Goal: Task Accomplishment & Management: Use online tool/utility

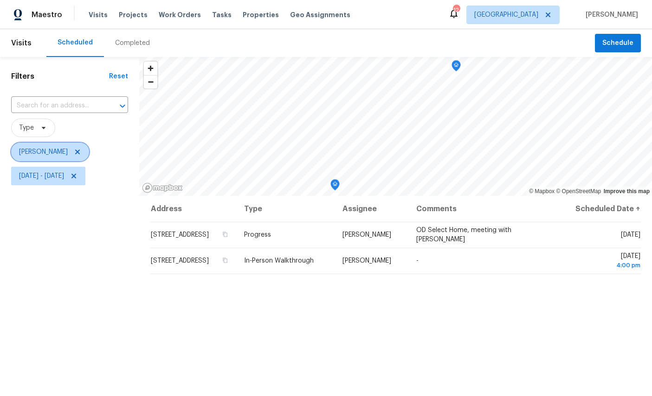
click at [44, 153] on span "[PERSON_NAME]" at bounding box center [43, 151] width 49 height 9
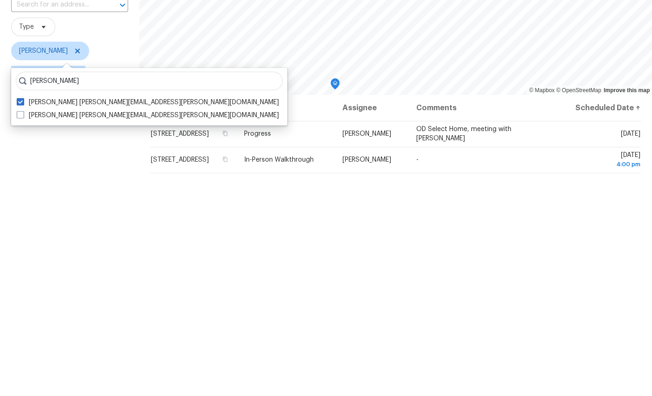
type input "Melissa mossbrooks"
click at [108, 212] on label "Melissa Mossbrooks melissa.mossbrooks@opendoor.com" at bounding box center [148, 216] width 262 height 9
click at [23, 212] on input "Melissa Mossbrooks melissa.mossbrooks@opendoor.com" at bounding box center [20, 215] width 6 height 6
checkbox input "true"
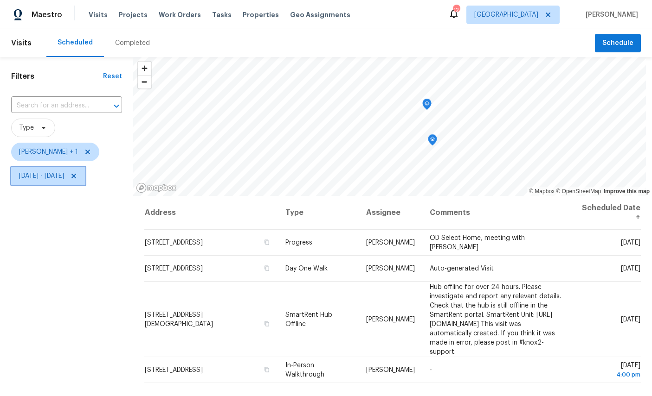
click at [64, 177] on span "Wed, Aug 20 - Fri, Aug 22" at bounding box center [41, 176] width 45 height 9
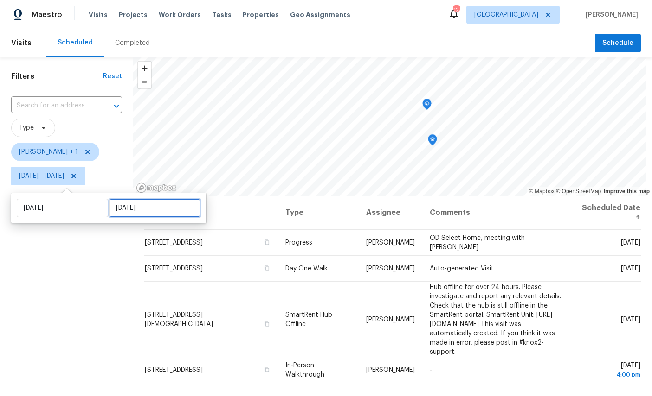
click at [155, 202] on input "Fri, Aug 22" at bounding box center [154, 208] width 91 height 19
select select "7"
select select "2025"
select select "8"
select select "2025"
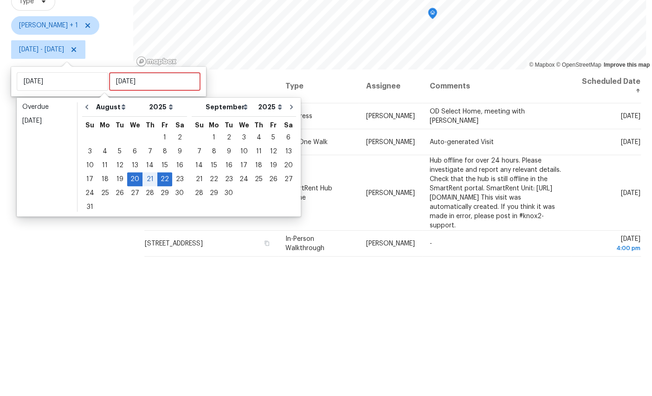
scroll to position [35, 0]
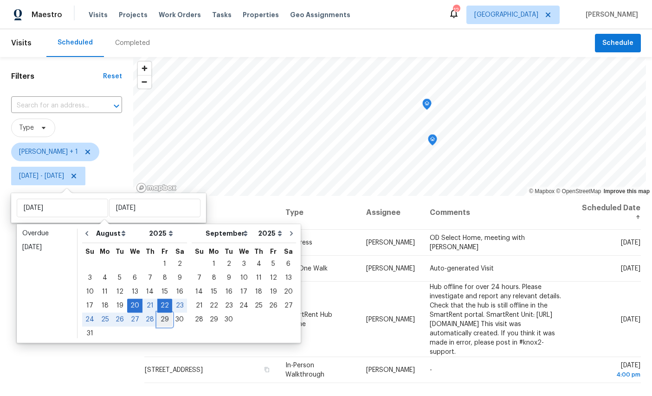
click at [166, 313] on div "29" at bounding box center [164, 319] width 15 height 13
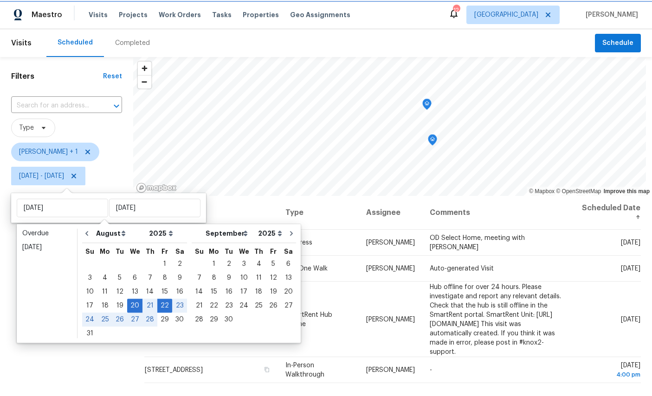
type input "Fri, Aug 29"
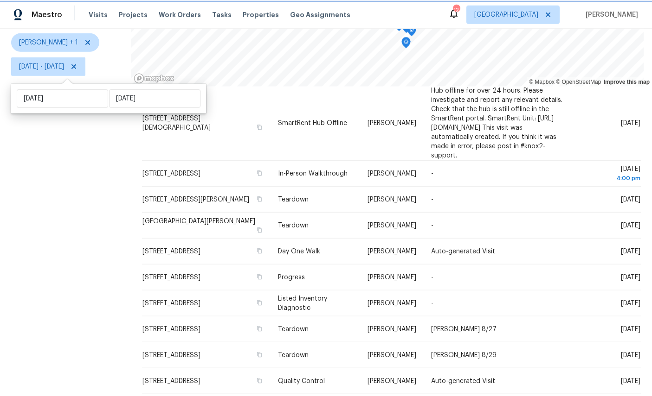
scroll to position [35, 0]
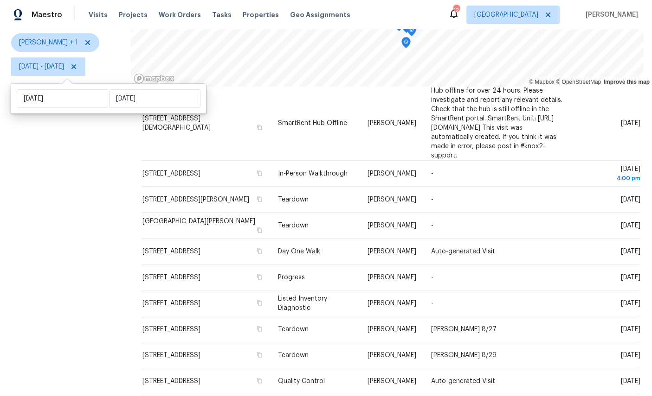
click at [106, 286] on div "Filters Reset ​ Type William Sparks + 1 Wed, Aug 20 - Fri, Aug 29" at bounding box center [65, 176] width 131 height 456
click at [90, 265] on div "Filters Reset ​ Type William Sparks + 1 Wed, Aug 20 - Fri, Aug 29" at bounding box center [65, 176] width 131 height 456
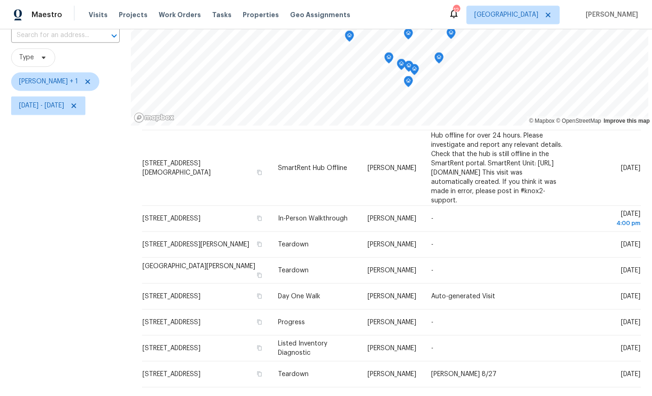
scroll to position [0, 0]
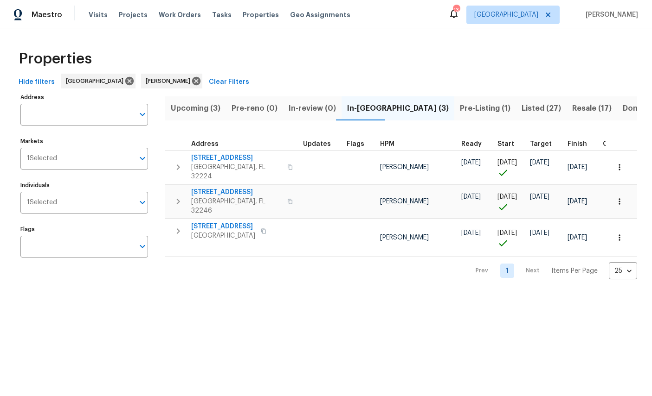
click at [572, 109] on span "Resale (17)" at bounding box center [591, 108] width 39 height 13
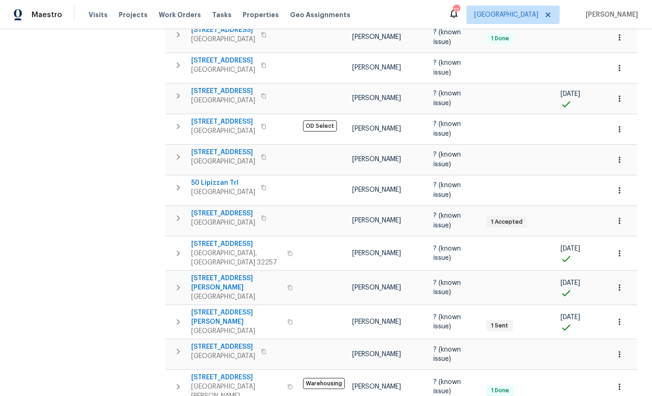
scroll to position [294, 0]
click at [625, 379] on button "button" at bounding box center [619, 387] width 20 height 20
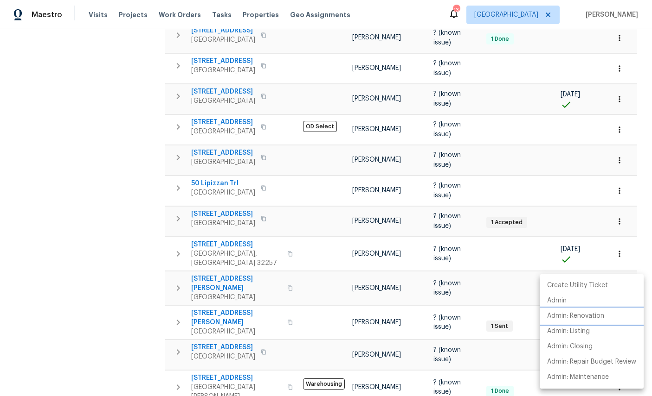
click at [587, 317] on p "Admin: Renovation" at bounding box center [575, 317] width 57 height 10
click at [506, 325] on div at bounding box center [326, 198] width 652 height 396
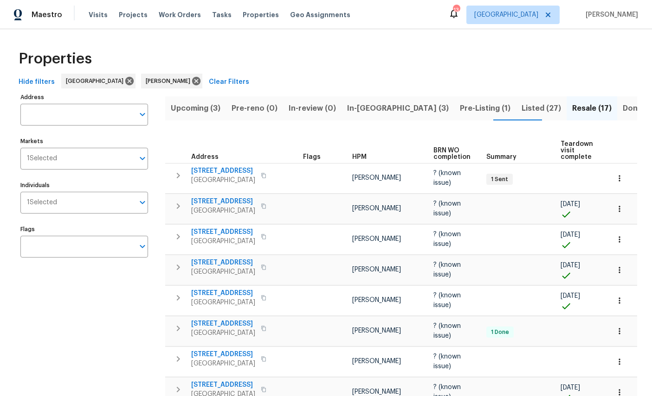
scroll to position [0, 0]
click at [521, 104] on span "Listed (27)" at bounding box center [540, 108] width 39 height 13
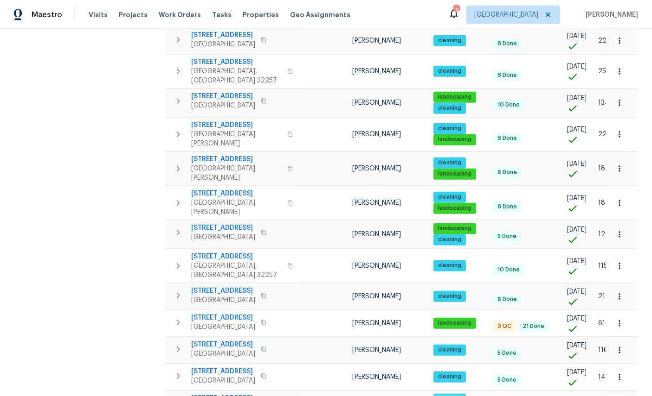
scroll to position [35, 0]
click at [220, 313] on span "3686 Smithfield St" at bounding box center [223, 317] width 64 height 9
click at [622, 319] on icon "button" at bounding box center [618, 323] width 9 height 9
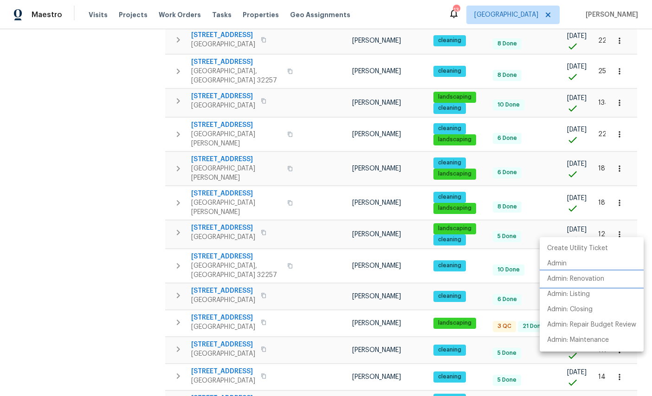
click at [593, 279] on p "Admin: Renovation" at bounding box center [575, 280] width 57 height 10
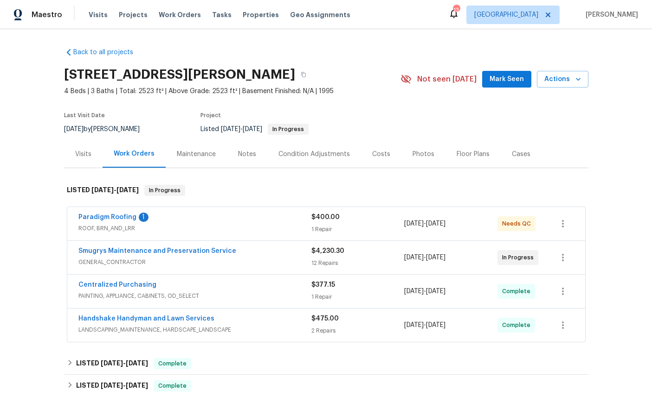
click at [109, 216] on link "Paradigm Roofing" at bounding box center [107, 217] width 58 height 6
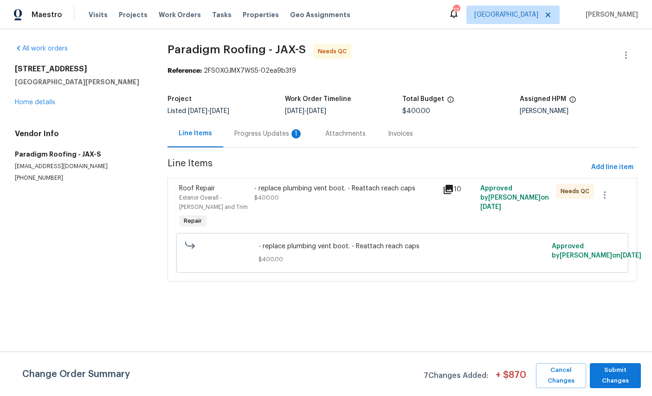
click at [190, 191] on span "Roof Repair" at bounding box center [197, 188] width 36 height 6
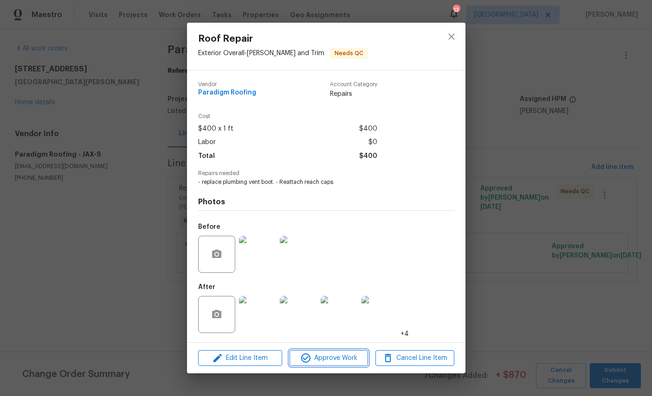
click at [344, 358] on span "Approve Work" at bounding box center [328, 359] width 73 height 12
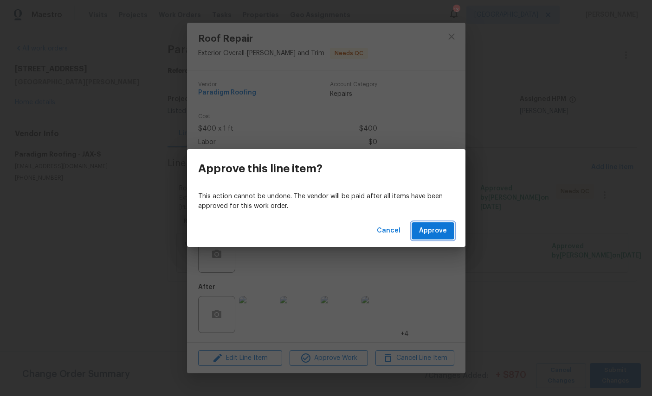
click at [435, 227] on span "Approve" at bounding box center [433, 231] width 28 height 12
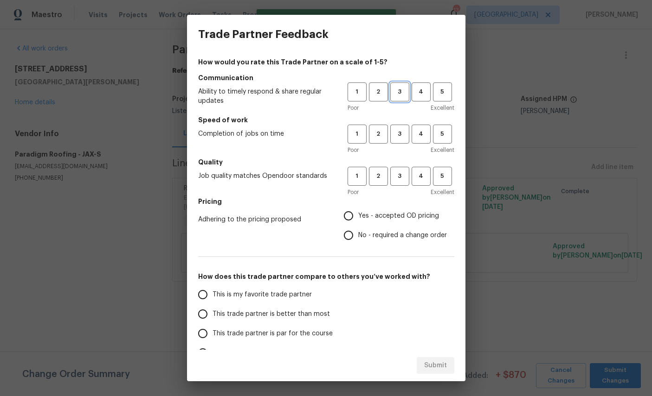
click at [396, 95] on span "3" at bounding box center [399, 92] width 17 height 11
click at [396, 132] on span "3" at bounding box center [399, 134] width 17 height 11
click at [399, 173] on span "3" at bounding box center [399, 176] width 17 height 11
click at [390, 217] on span "Yes - accepted OD pricing" at bounding box center [398, 216] width 81 height 10
click at [358, 217] on input "Yes - accepted OD pricing" at bounding box center [348, 215] width 19 height 19
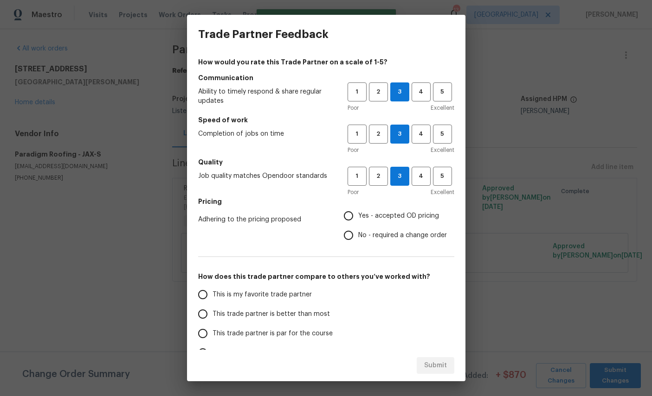
radio input "true"
click at [264, 297] on span "This is my favorite trade partner" at bounding box center [261, 295] width 99 height 10
click at [212, 297] on input "This is my favorite trade partner" at bounding box center [202, 294] width 19 height 19
click at [453, 361] on button "Submit" at bounding box center [435, 366] width 38 height 17
radio input "true"
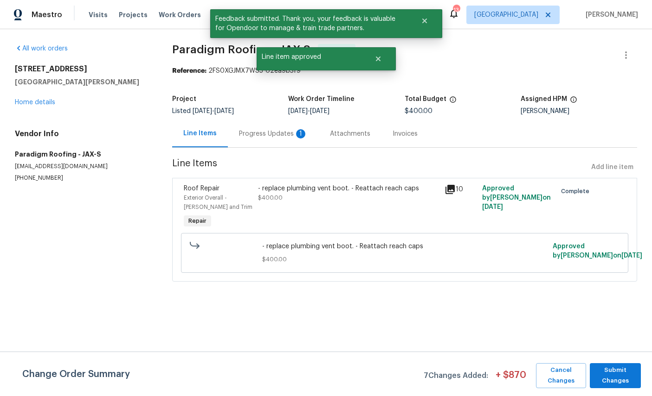
click at [38, 106] on link "Home details" at bounding box center [35, 102] width 40 height 6
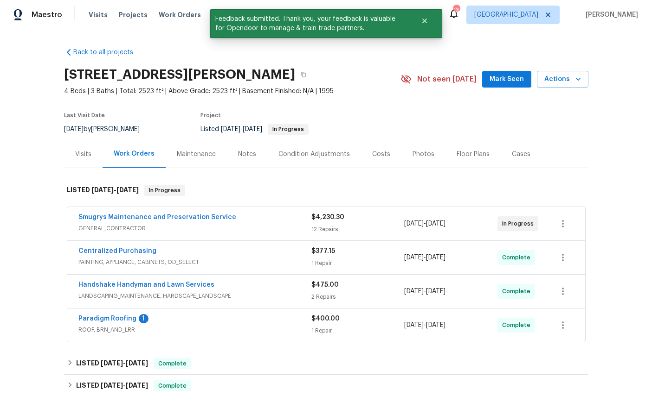
click at [84, 216] on link "Smugrys Maintenance and Preservation Service" at bounding box center [157, 217] width 158 height 6
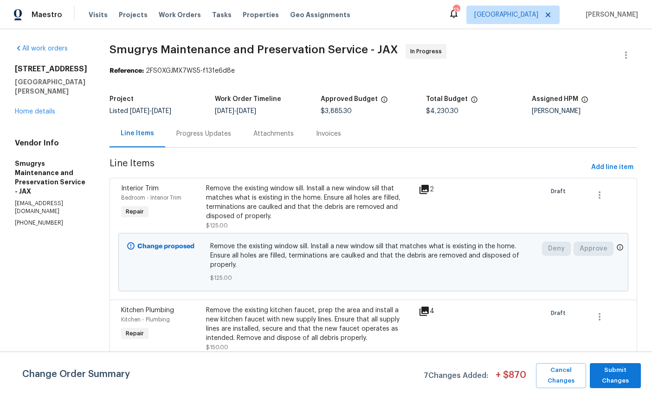
click at [26, 133] on div "All work orders 689 Box Branch Cir Saint Johns, FL 32259 Home details Vendor In…" at bounding box center [51, 135] width 72 height 183
click at [25, 115] on link "Home details" at bounding box center [35, 112] width 40 height 6
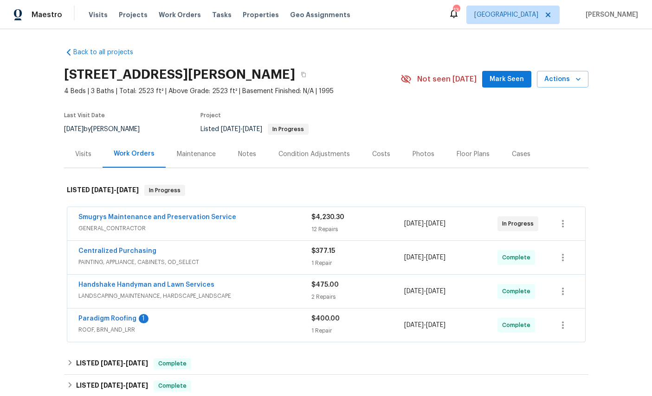
click at [110, 317] on link "Paradigm Roofing" at bounding box center [107, 319] width 58 height 6
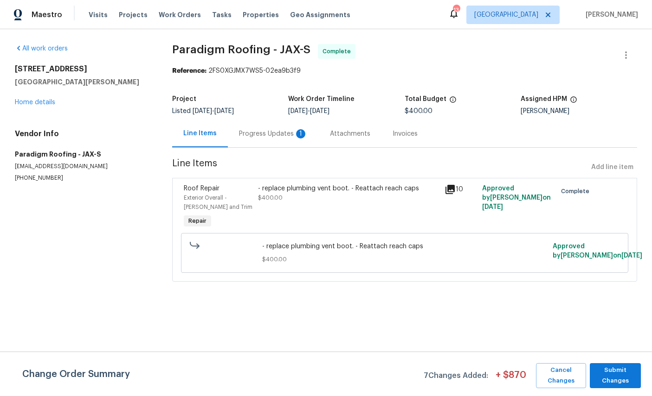
click at [273, 138] on div "Progress Updates 1" at bounding box center [273, 133] width 69 height 9
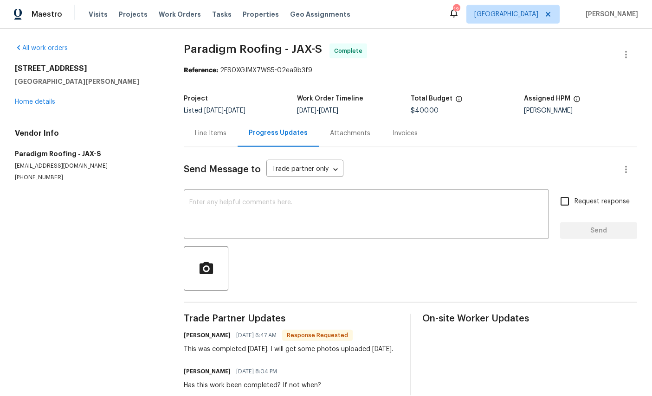
scroll to position [30, 0]
click at [30, 99] on link "Home details" at bounding box center [35, 102] width 40 height 6
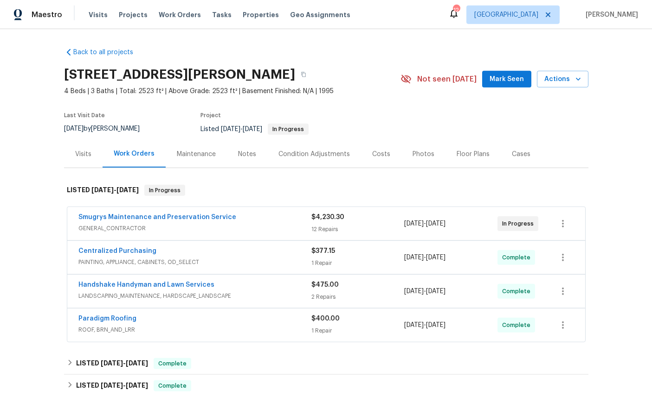
scroll to position [30, 0]
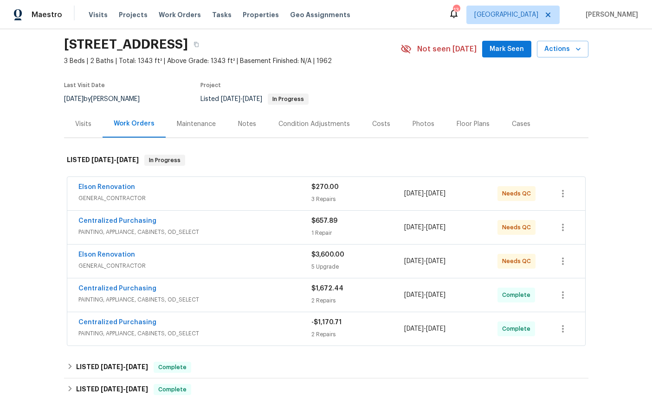
scroll to position [75, 0]
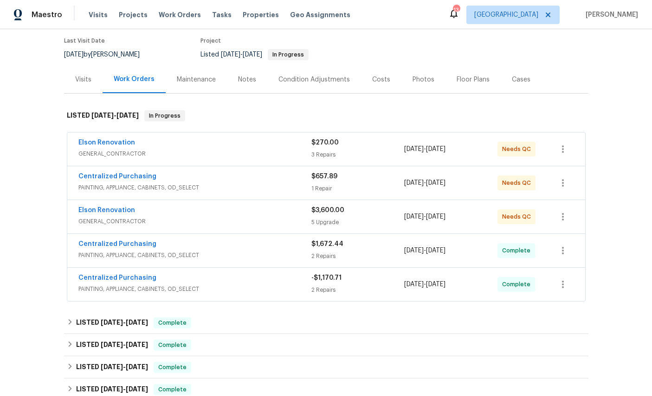
click at [100, 145] on link "Elson Renovation" at bounding box center [106, 143] width 57 height 6
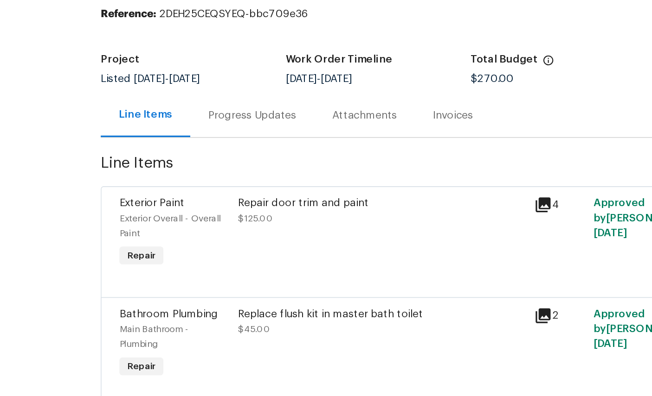
click at [189, 185] on span "Exterior Paint" at bounding box center [209, 188] width 40 height 6
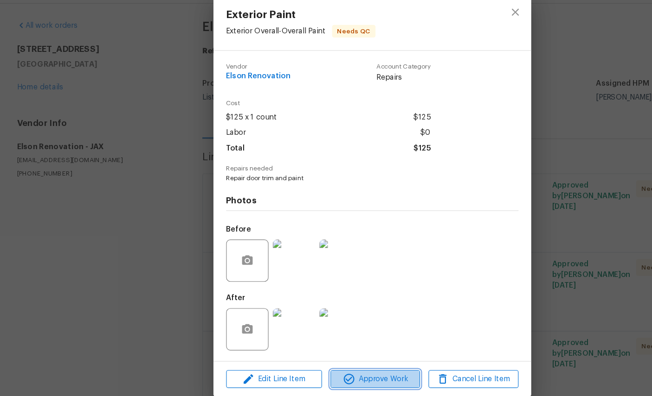
click at [335, 353] on span "Approve Work" at bounding box center [328, 359] width 73 height 12
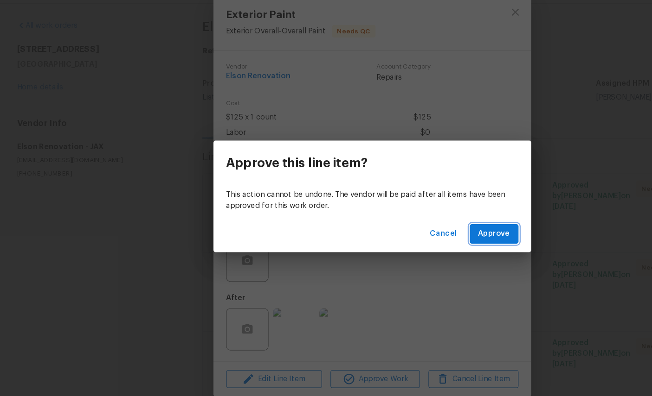
click at [428, 225] on span "Approve" at bounding box center [433, 231] width 28 height 12
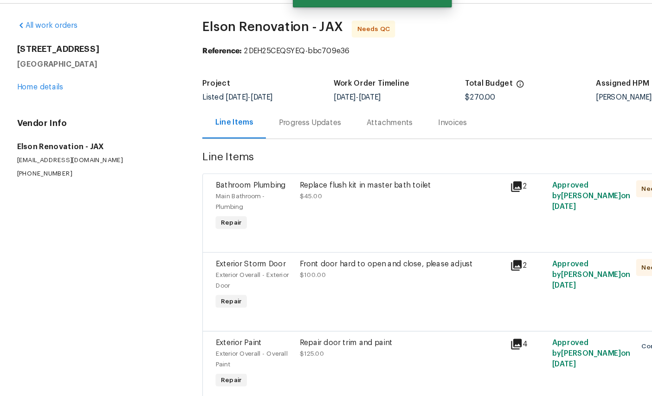
click at [195, 185] on span "Bathroom Plumbing" at bounding box center [219, 188] width 61 height 6
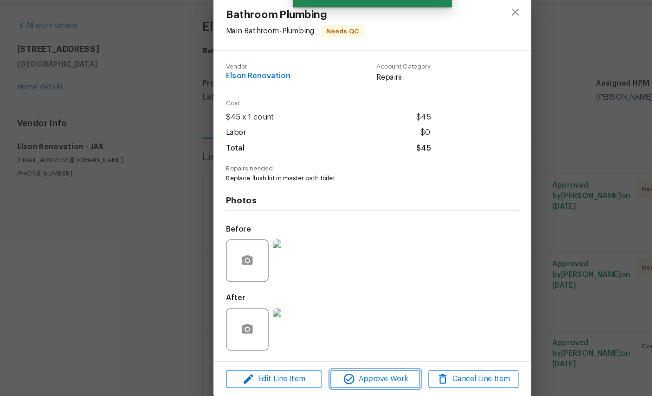
click at [322, 353] on span "Approve Work" at bounding box center [328, 359] width 73 height 12
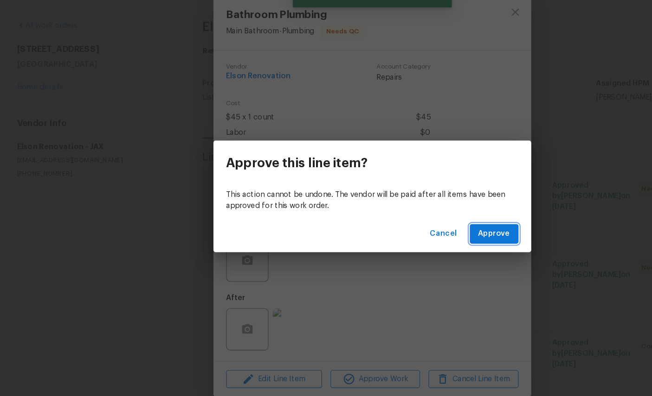
click at [430, 225] on span "Approve" at bounding box center [433, 231] width 28 height 12
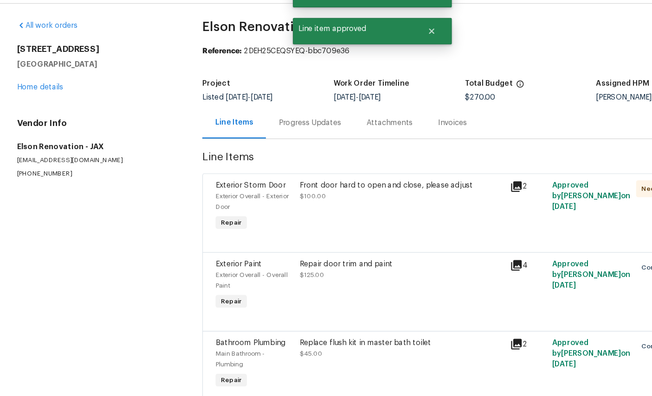
click at [198, 184] on div "Exterior Storm Door" at bounding box center [223, 188] width 68 height 9
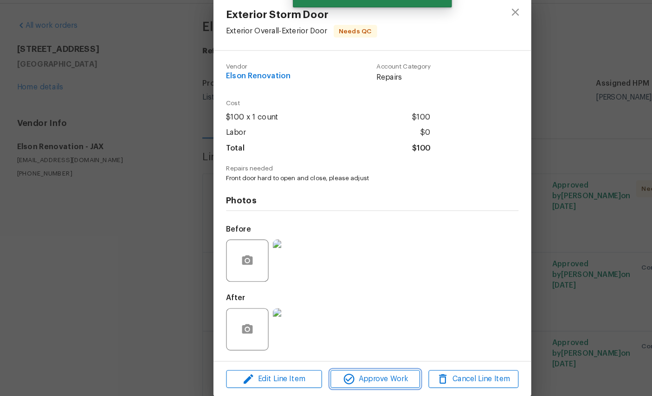
click at [322, 353] on span "Approve Work" at bounding box center [328, 359] width 73 height 12
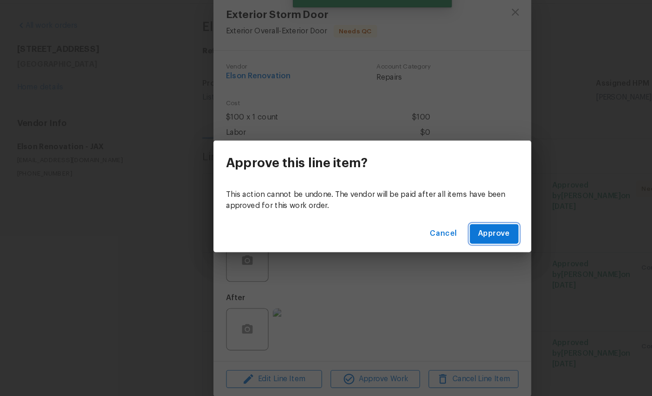
click at [431, 225] on span "Approve" at bounding box center [433, 231] width 28 height 12
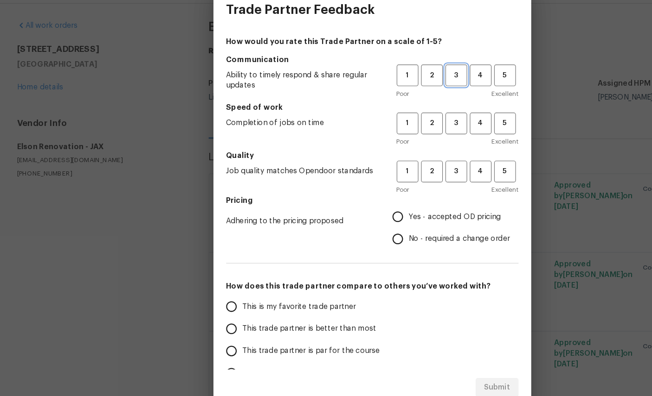
click at [399, 87] on span "3" at bounding box center [399, 92] width 17 height 11
click at [405, 129] on span "3" at bounding box center [399, 134] width 17 height 11
click at [405, 167] on button "3" at bounding box center [399, 176] width 19 height 19
click at [389, 211] on span "Yes - accepted OD pricing" at bounding box center [398, 216] width 81 height 10
click at [358, 206] on input "Yes - accepted OD pricing" at bounding box center [348, 215] width 19 height 19
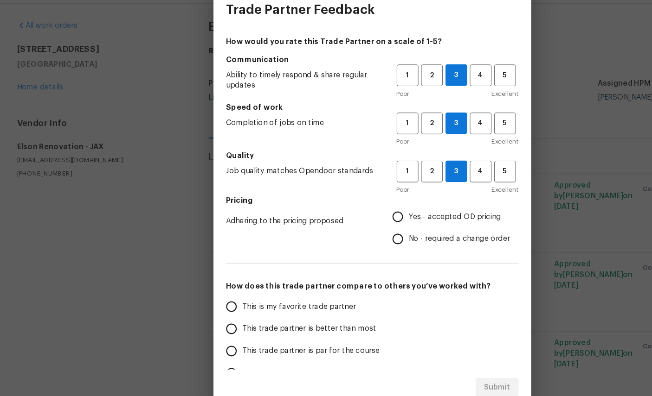
radio input "true"
click at [264, 290] on span "This is my favorite trade partner" at bounding box center [261, 295] width 99 height 10
click at [212, 285] on input "This is my favorite trade partner" at bounding box center [202, 294] width 19 height 19
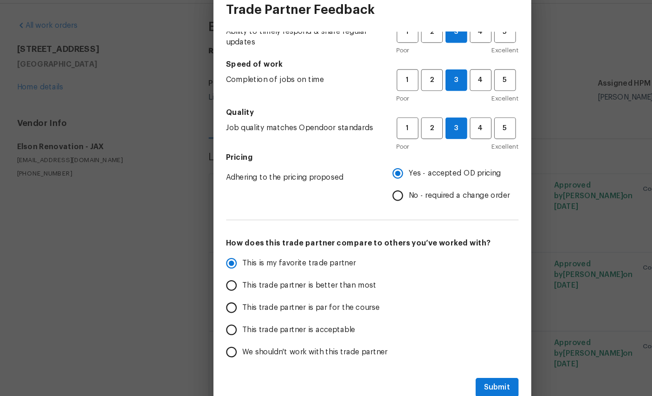
scroll to position [39, 0]
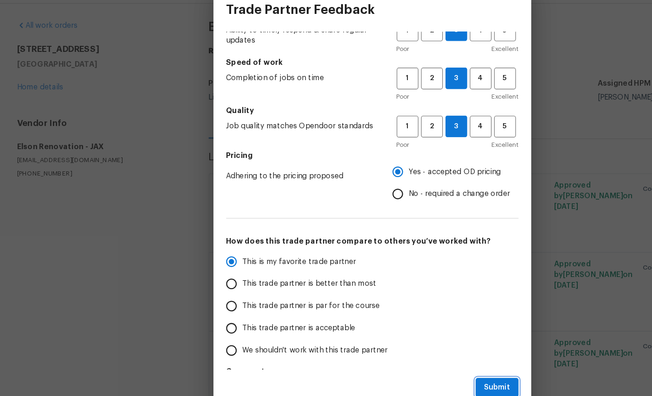
click at [441, 358] on button "Submit" at bounding box center [435, 366] width 38 height 17
radio input "true"
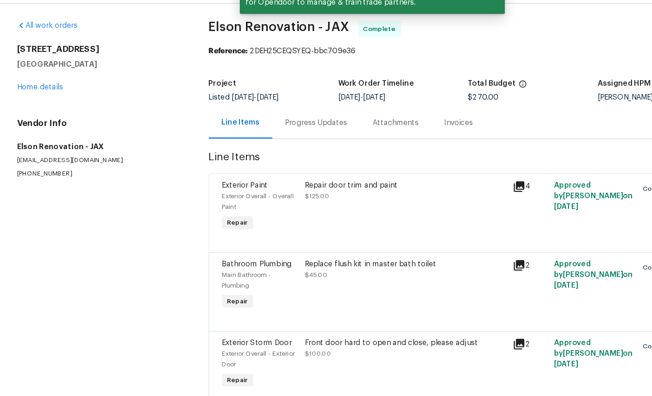
click at [35, 99] on link "Home details" at bounding box center [35, 102] width 40 height 6
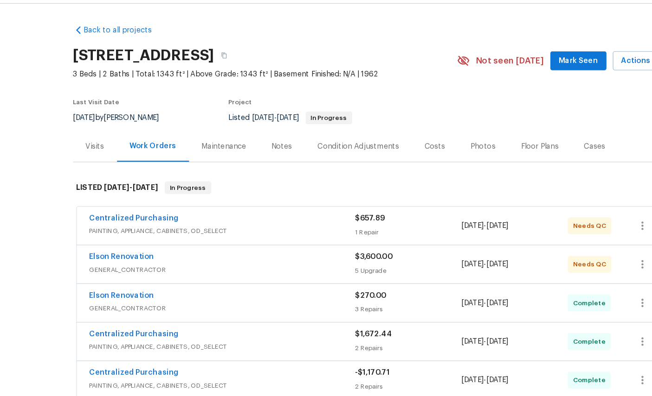
click at [98, 214] on link "Centralized Purchasing" at bounding box center [117, 217] width 78 height 6
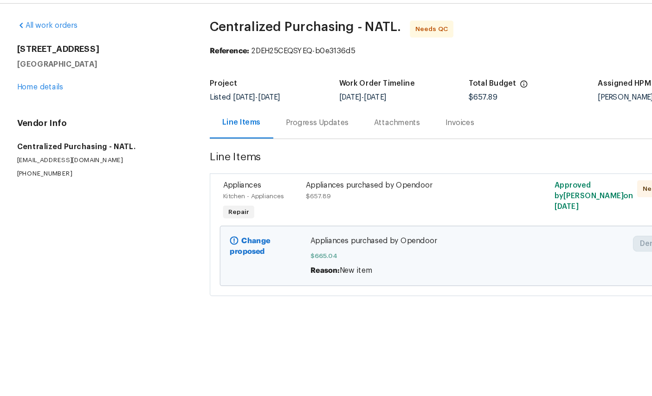
click at [206, 195] on span "Kitchen - Appliances" at bounding box center [221, 198] width 53 height 6
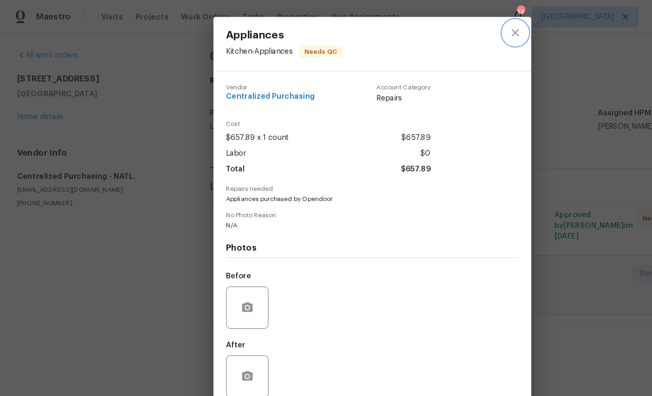
click at [454, 26] on icon "close" at bounding box center [451, 29] width 6 height 6
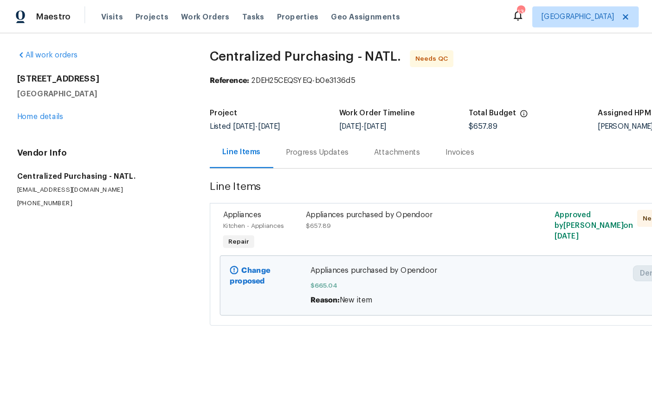
click at [25, 100] on link "Home details" at bounding box center [35, 102] width 40 height 6
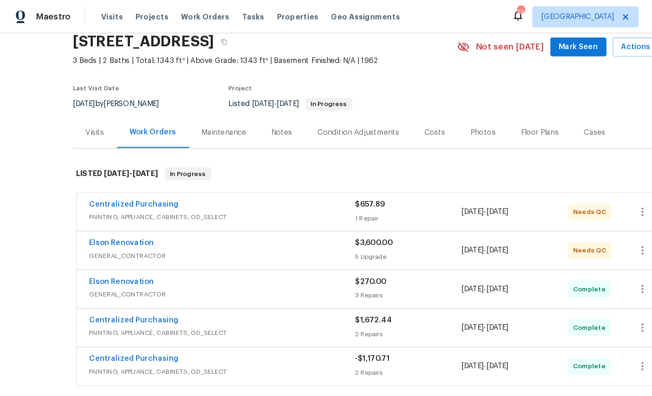
scroll to position [73, 0]
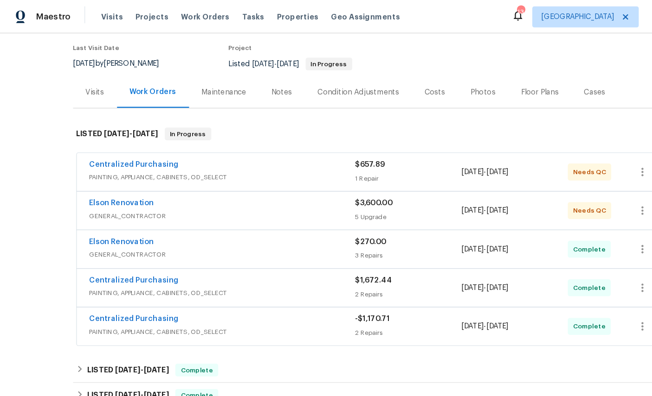
click at [106, 181] on link "Elson Renovation" at bounding box center [106, 178] width 57 height 6
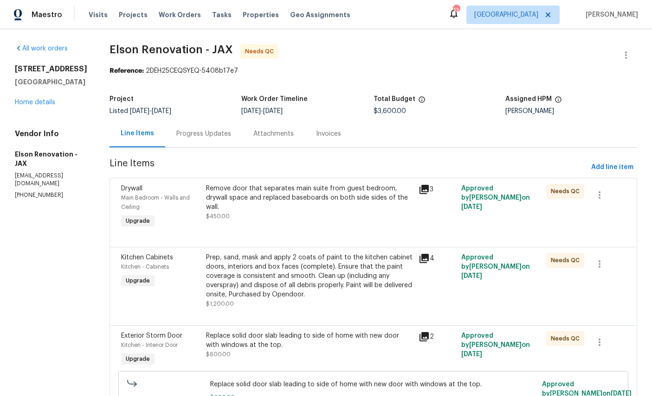
scroll to position [-2, 0]
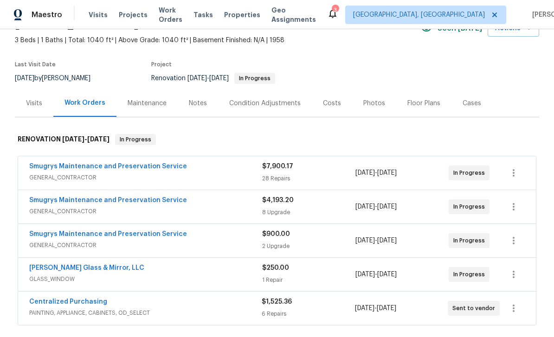
scroll to position [34, 0]
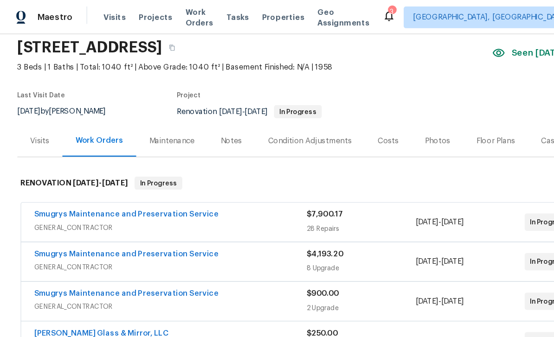
click at [115, 183] on link "Smugrys Maintenance and Preservation Service" at bounding box center [108, 183] width 158 height 6
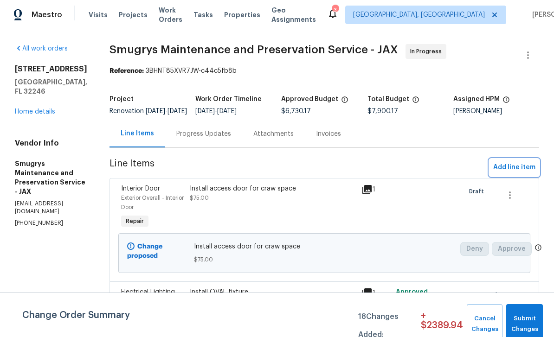
click at [512, 173] on span "Add line item" at bounding box center [514, 168] width 42 height 12
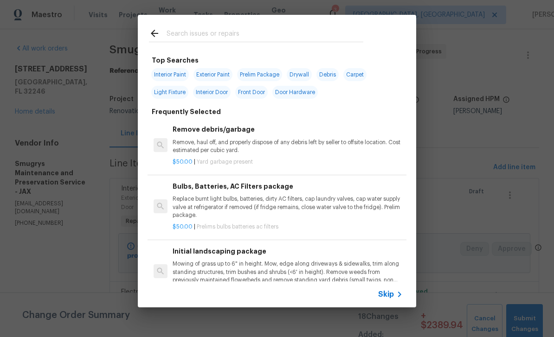
click at [237, 32] on input "text" at bounding box center [264, 35] width 197 height 14
click at [237, 31] on input "text" at bounding box center [264, 35] width 197 height 14
type input "Trim"
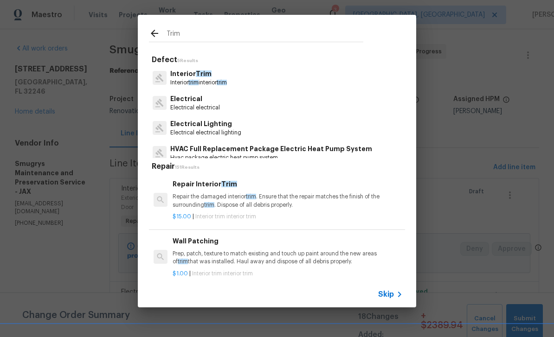
click at [196, 76] on span "Trim" at bounding box center [204, 73] width 16 height 6
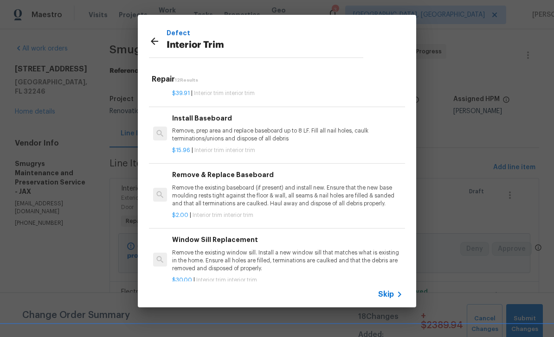
scroll to position [288, 0]
click at [277, 123] on div "Install Baseboard Remove, prep area and replace baseboard up to 8 LF. Fill all …" at bounding box center [287, 128] width 230 height 30
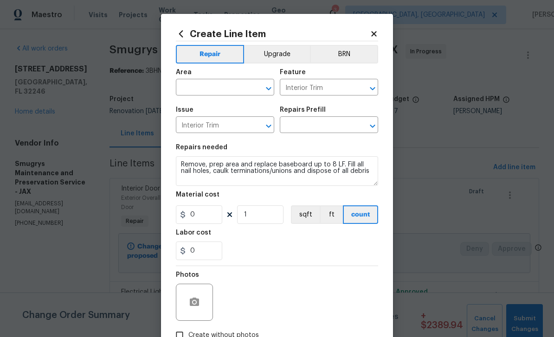
type input "Install Baseboard $15.96"
type input "15.96"
click at [218, 88] on input "text" at bounding box center [212, 88] width 72 height 14
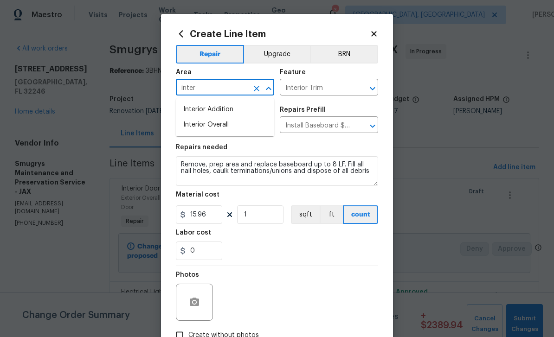
click at [217, 124] on li "Interior Overall" at bounding box center [225, 124] width 98 height 15
type input "Interior Overall"
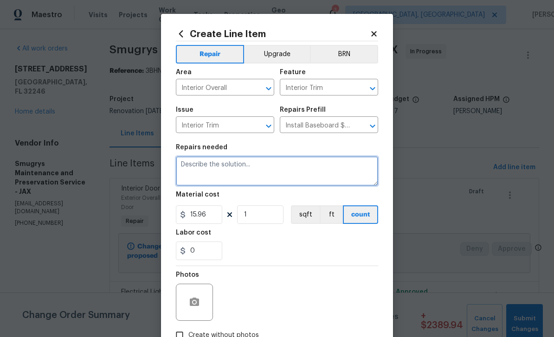
click at [224, 168] on textarea at bounding box center [277, 171] width 202 height 30
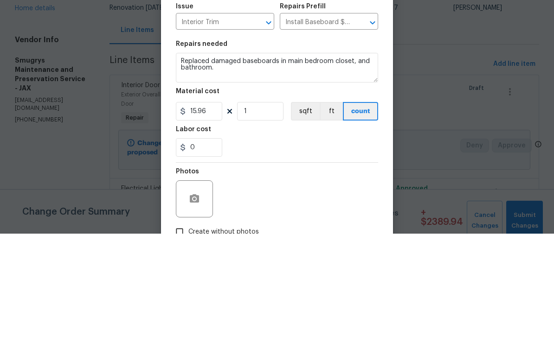
scroll to position [30, 0]
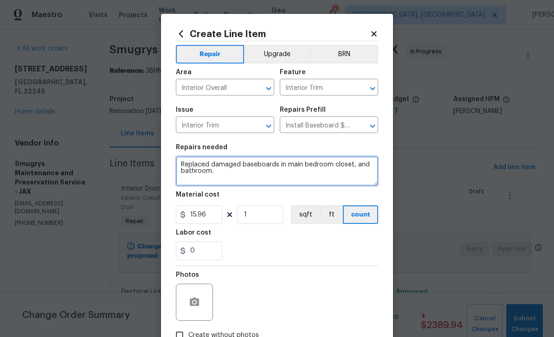
type textarea "Replaced damaged baseboards in main bedroom closet, and bathroom."
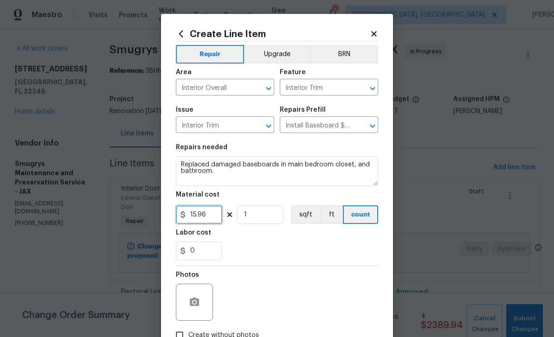
click at [217, 217] on input "15.96" at bounding box center [199, 214] width 46 height 19
type input "75"
click at [196, 296] on button "button" at bounding box center [194, 302] width 22 height 22
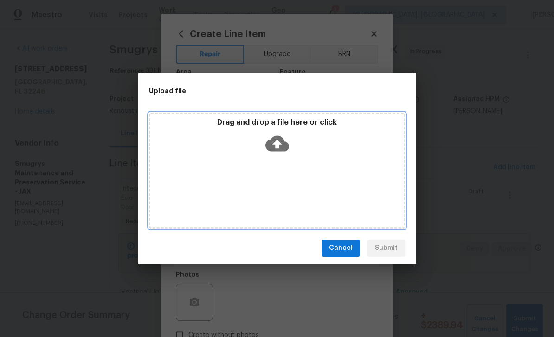
click at [279, 138] on icon at bounding box center [277, 143] width 24 height 16
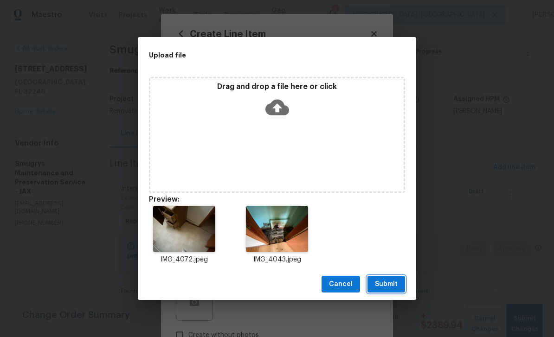
click at [386, 283] on span "Submit" at bounding box center [386, 285] width 23 height 12
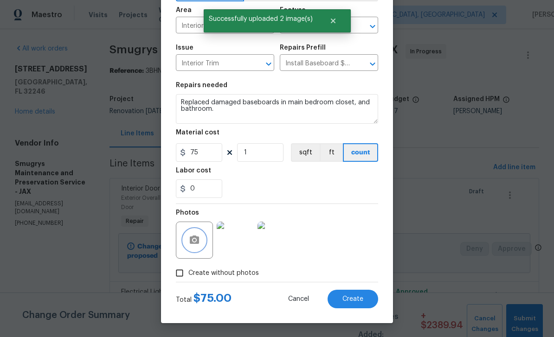
scroll to position [64, 0]
click at [358, 298] on span "Create" at bounding box center [352, 299] width 21 height 7
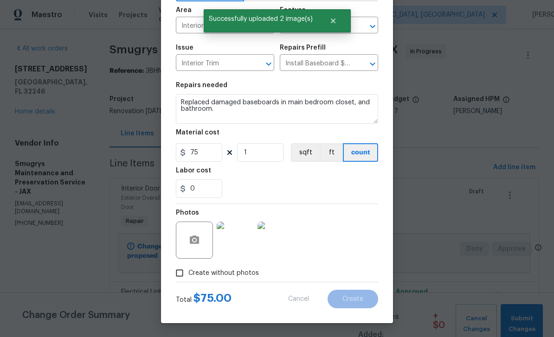
scroll to position [0, 0]
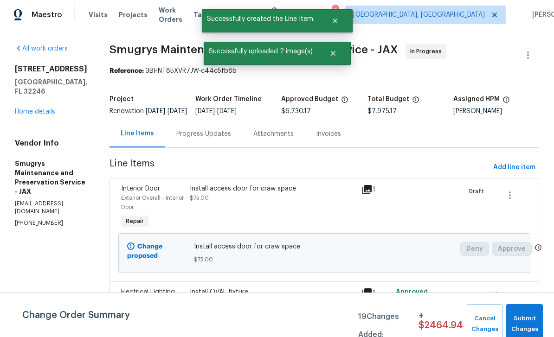
click at [32, 83] on h5 "[GEOGRAPHIC_DATA], FL 32246" at bounding box center [51, 86] width 72 height 19
